Goal: Information Seeking & Learning: Learn about a topic

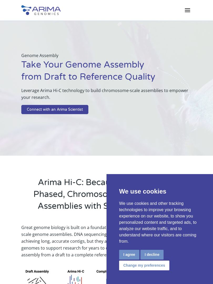
click at [42, 140] on div "Genome Assembly Take Your Genome Assembly from Draft to Reference Quality Lever…" at bounding box center [106, 85] width 171 height 128
click at [80, 219] on div "Great genome biology is built on a foundation of high-quality, phased, chromoso…" at bounding box center [106, 266] width 171 height 101
click at [78, 162] on div "Arima Hi-C: Because You Can’t Get Phased, Chromosome-Scale Genome Assemblies wi…" at bounding box center [106, 186] width 213 height 61
click at [45, 106] on link "Connect with an Arima Scientist" at bounding box center [54, 109] width 67 height 9
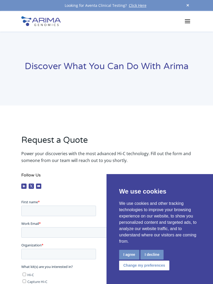
click at [111, 110] on div "Request a Quote Power your discoveries with the most advanced Hi-C technology. …" at bounding box center [106, 272] width 213 height 333
click at [170, 222] on p "We use cookies and other tracking technologies to improve your browsing experie…" at bounding box center [159, 223] width 81 height 44
click at [76, 128] on div "Request a Quote Power your discoveries with the most advanced Hi-C technology. …" at bounding box center [106, 272] width 171 height 290
click at [169, 222] on p "We use cookies and other tracking technologies to improve your browsing experie…" at bounding box center [159, 223] width 81 height 44
